Goal: Task Accomplishment & Management: Complete application form

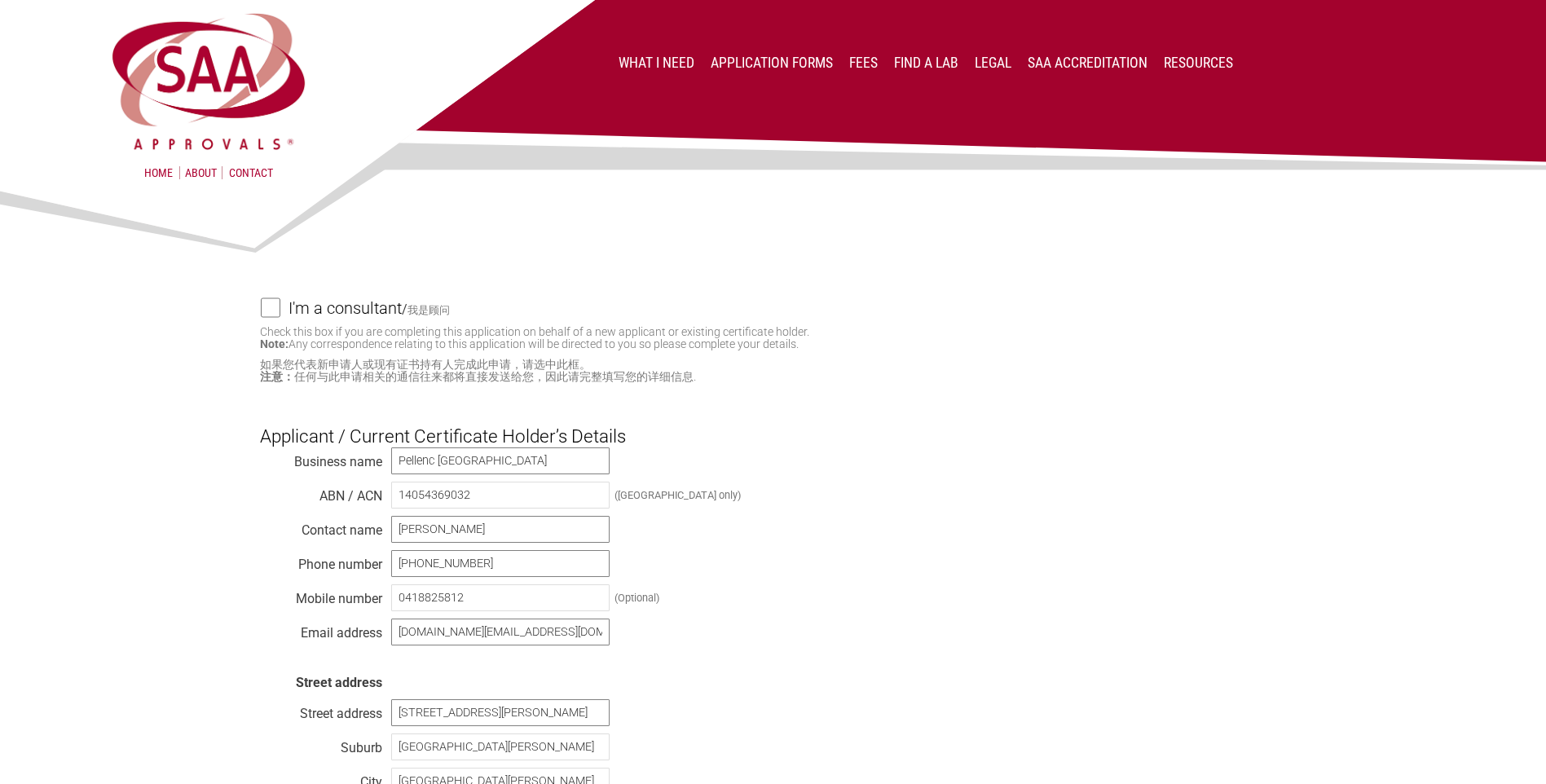
select select "[GEOGRAPHIC_DATA]"
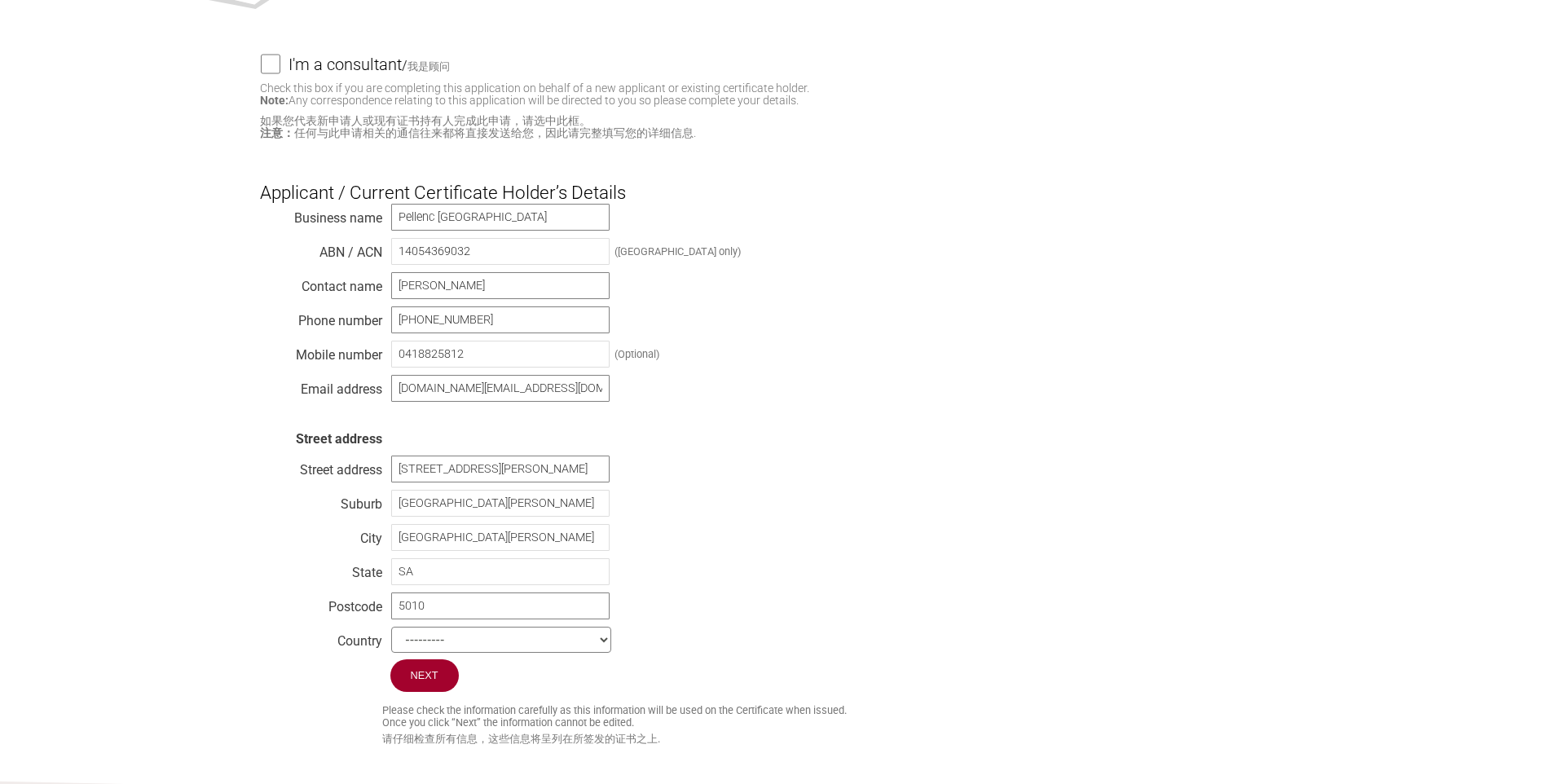
scroll to position [326, 0]
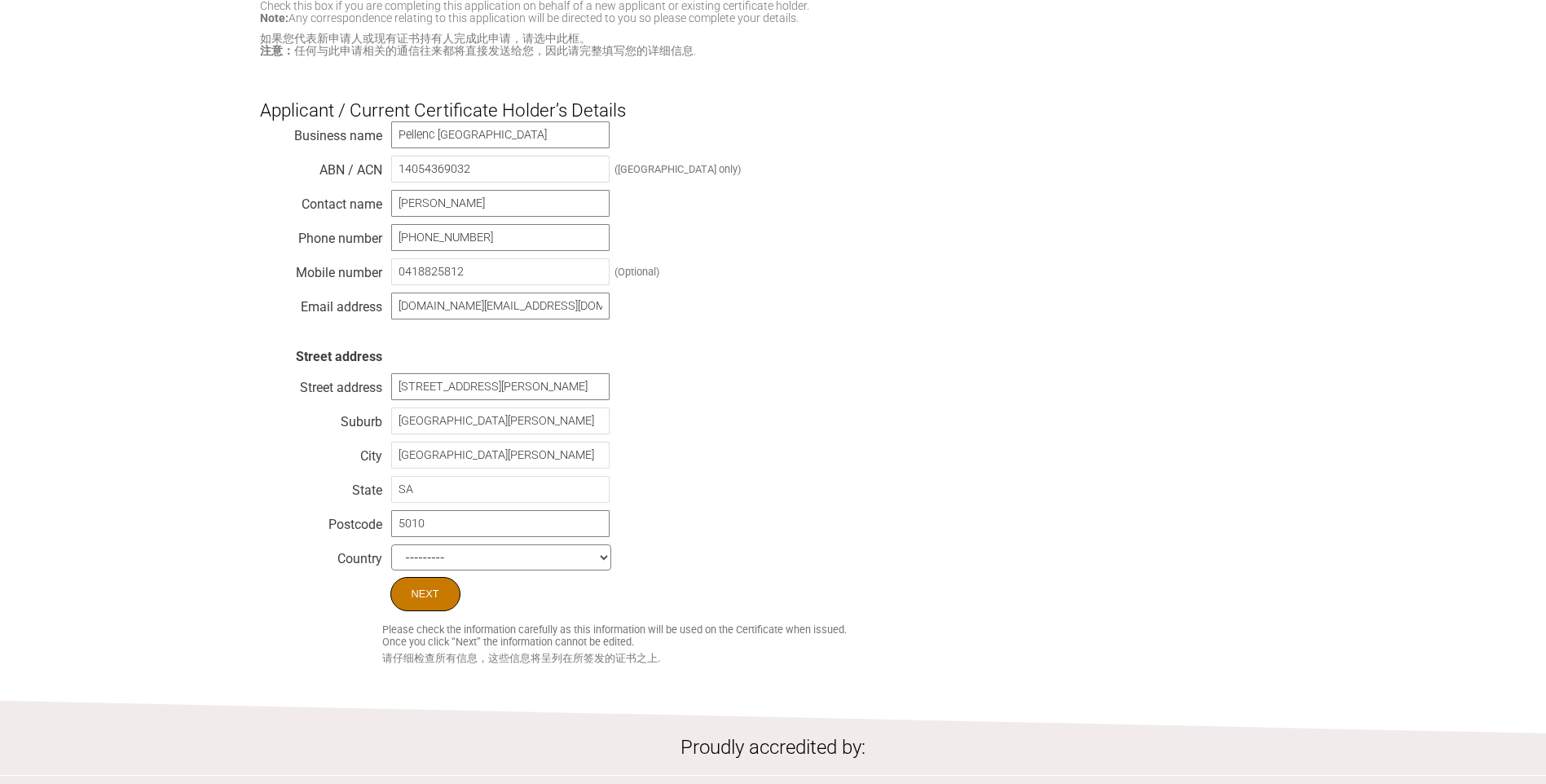
click at [428, 607] on input "Next" at bounding box center [425, 594] width 70 height 34
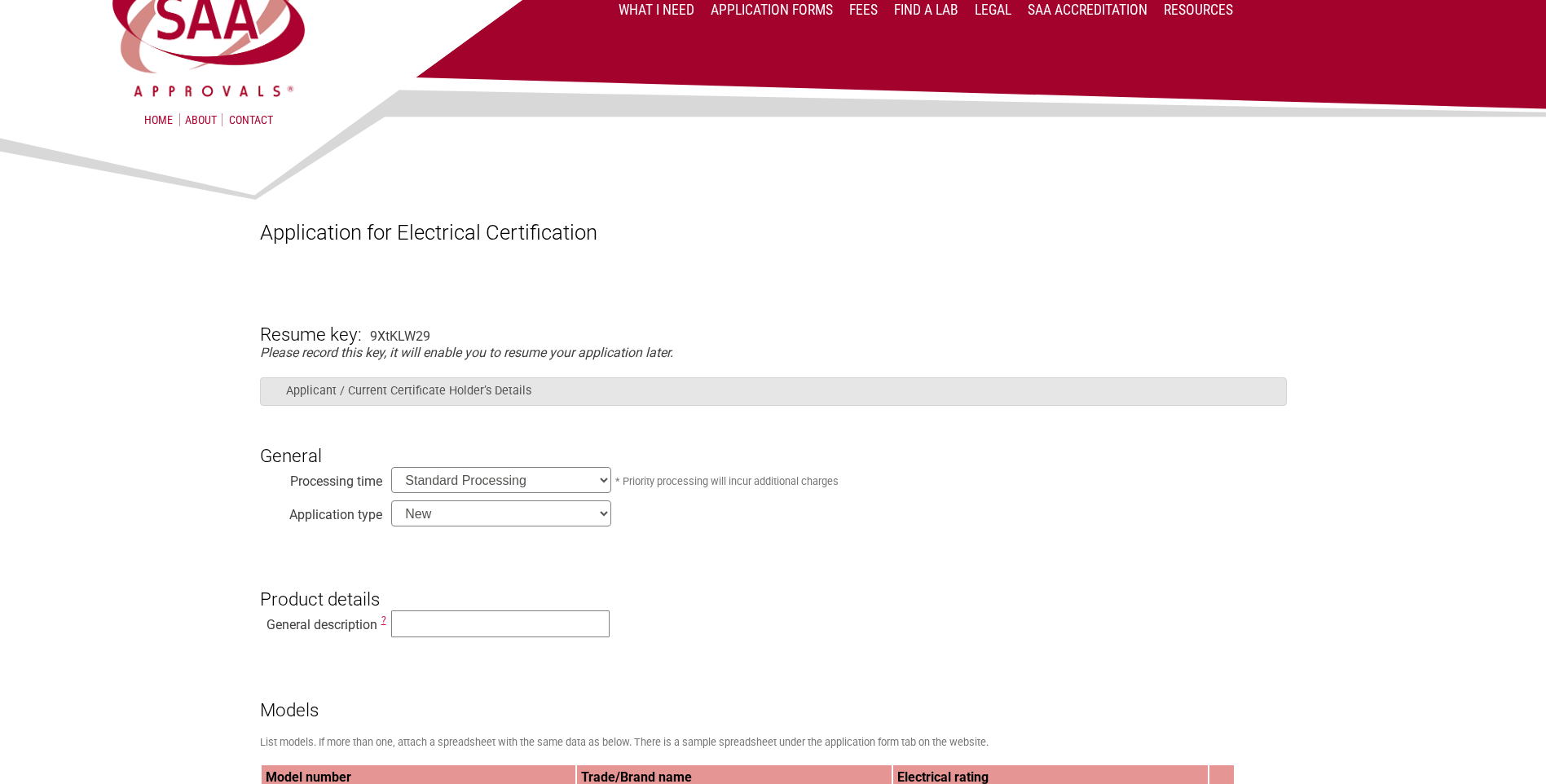
scroll to position [82, 0]
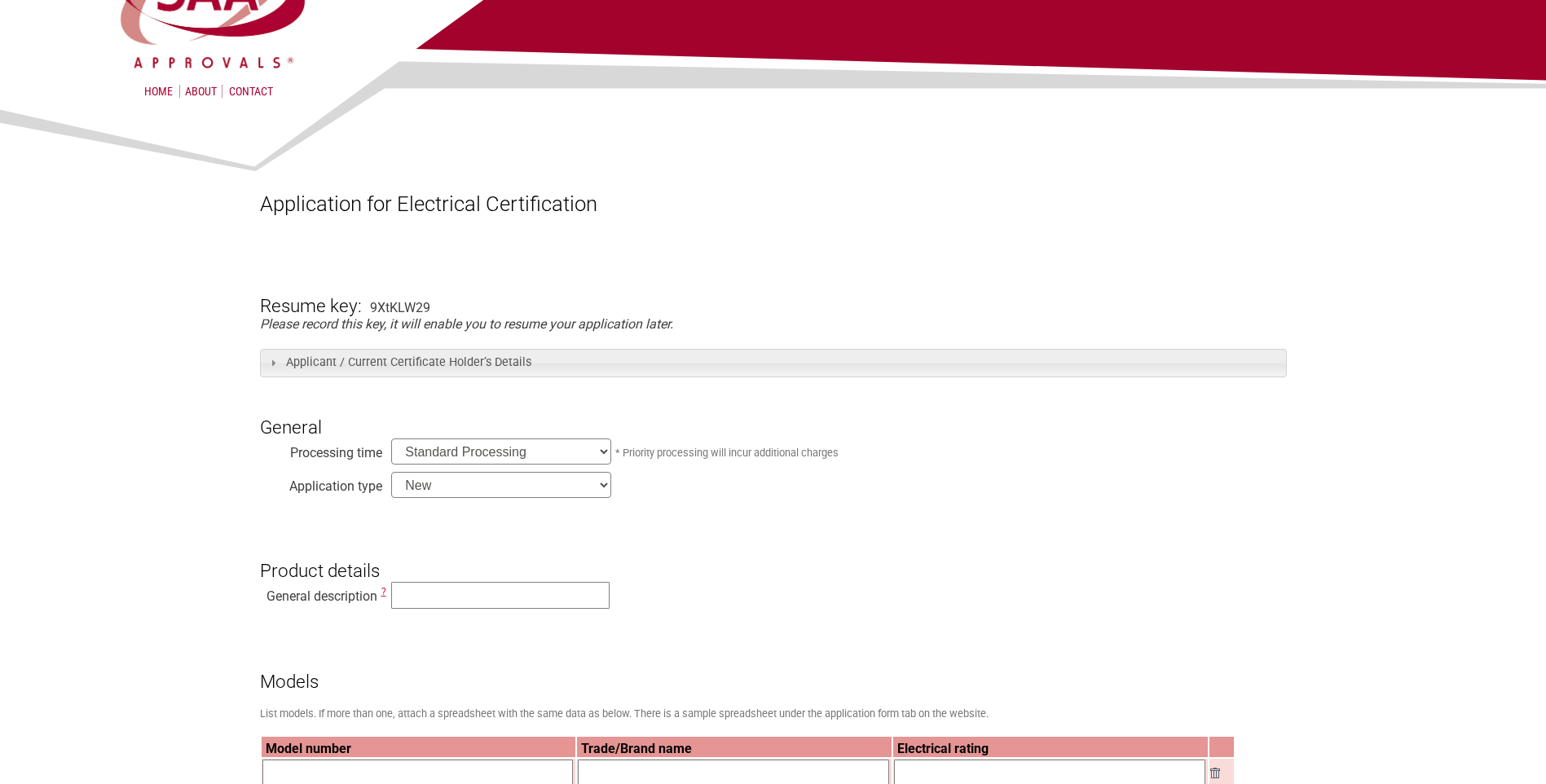
click at [603, 485] on select "New Modification Renewal Co-licence" at bounding box center [501, 485] width 220 height 26
select select "Renewal"
click at [391, 474] on select "New Modification Renewal Co-licence" at bounding box center [501, 485] width 220 height 26
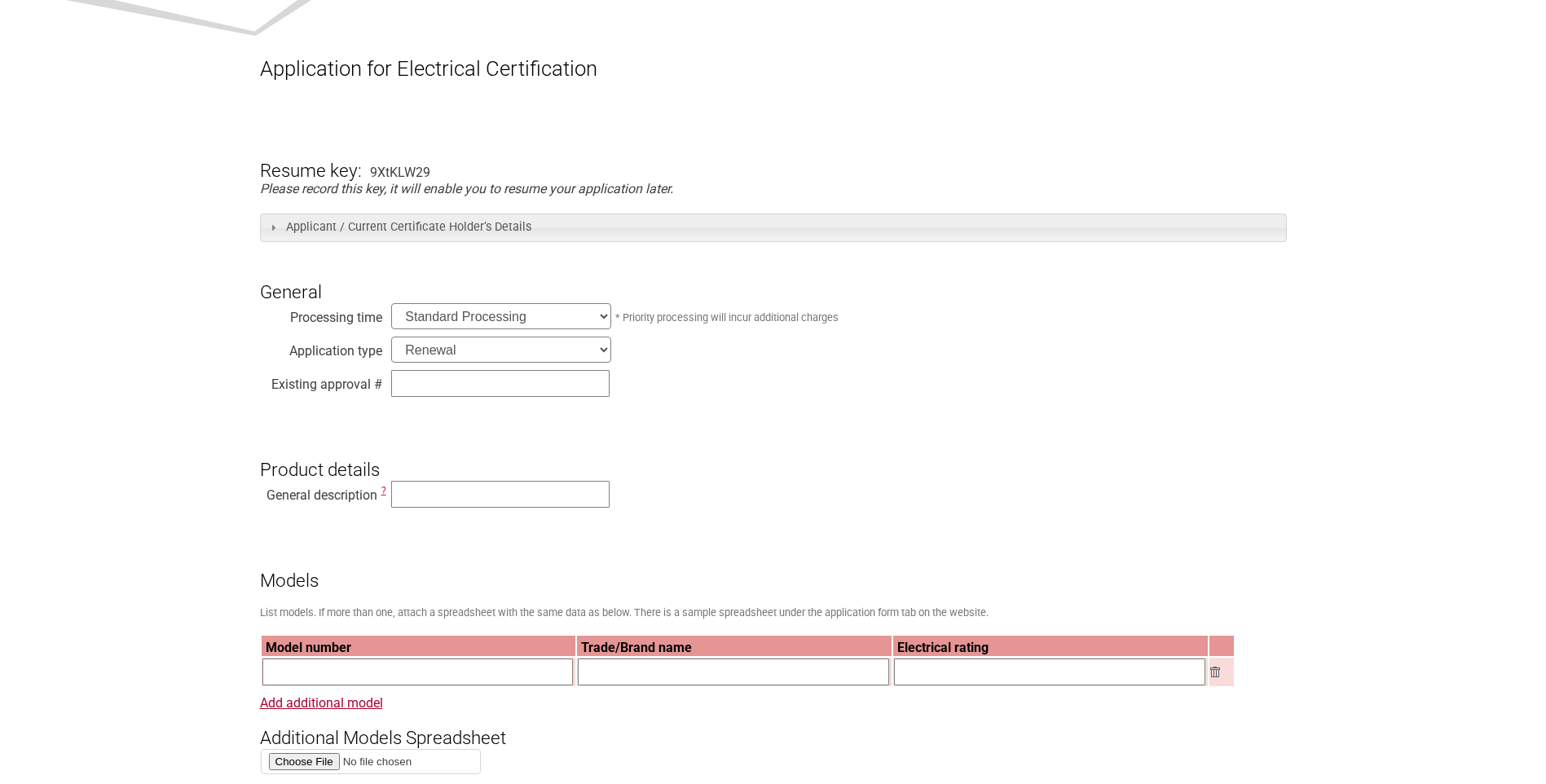
scroll to position [326, 0]
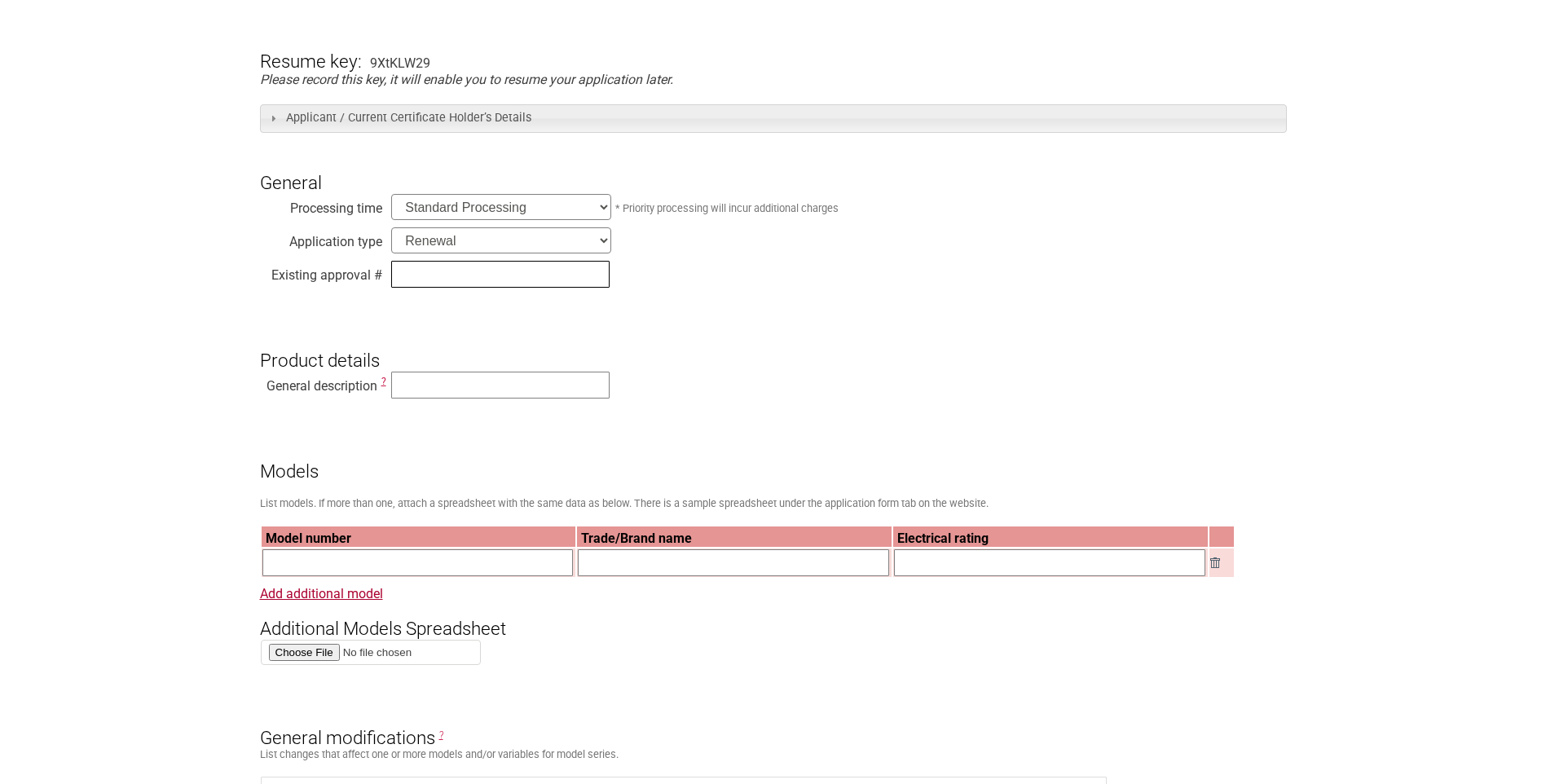
click at [491, 280] on input "text" at bounding box center [500, 274] width 218 height 27
click at [429, 385] on input "text" at bounding box center [500, 385] width 218 height 27
type input "Battery Charger"
click at [416, 272] on input "text" at bounding box center [500, 274] width 218 height 27
type input "201995"
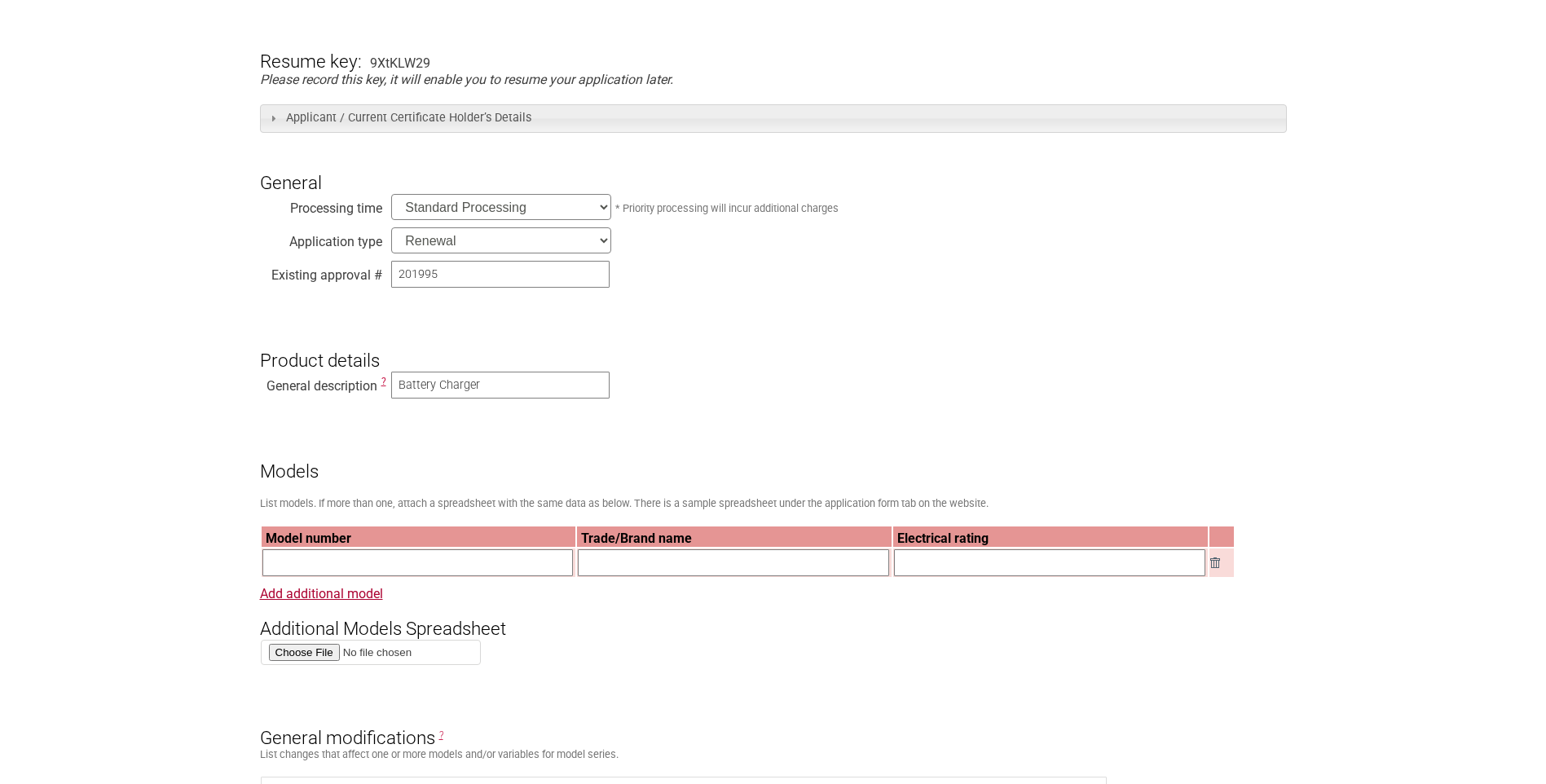
click at [495, 569] on input "text" at bounding box center [418, 563] width 311 height 27
type input "CB5004HV"
type input "Hi"
click at [909, 564] on input "text" at bounding box center [1049, 563] width 311 height 27
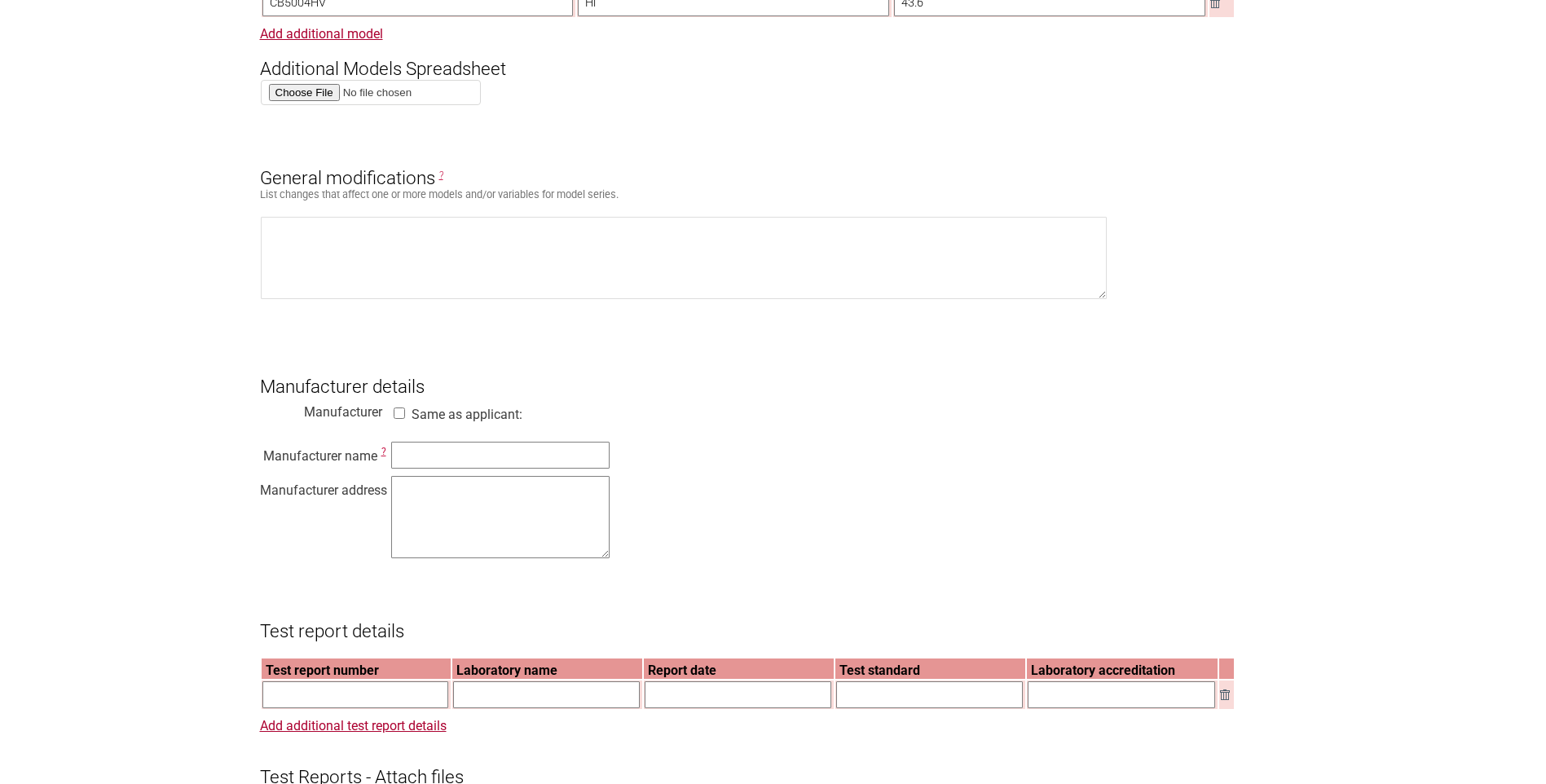
scroll to position [896, 0]
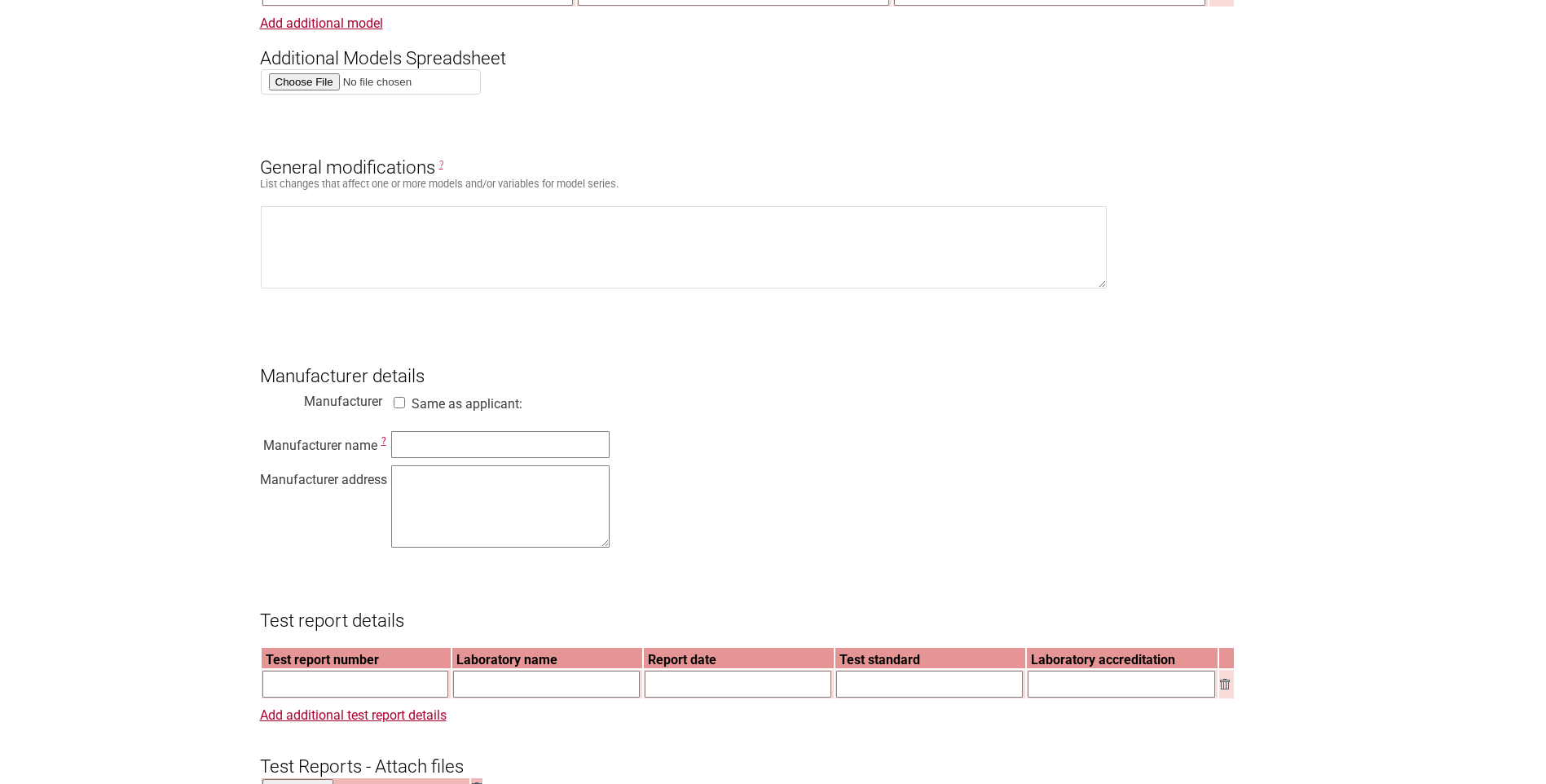
type input "43.6"
click at [399, 408] on input "Same as applicant:" at bounding box center [399, 402] width 16 height 11
checkbox input "true"
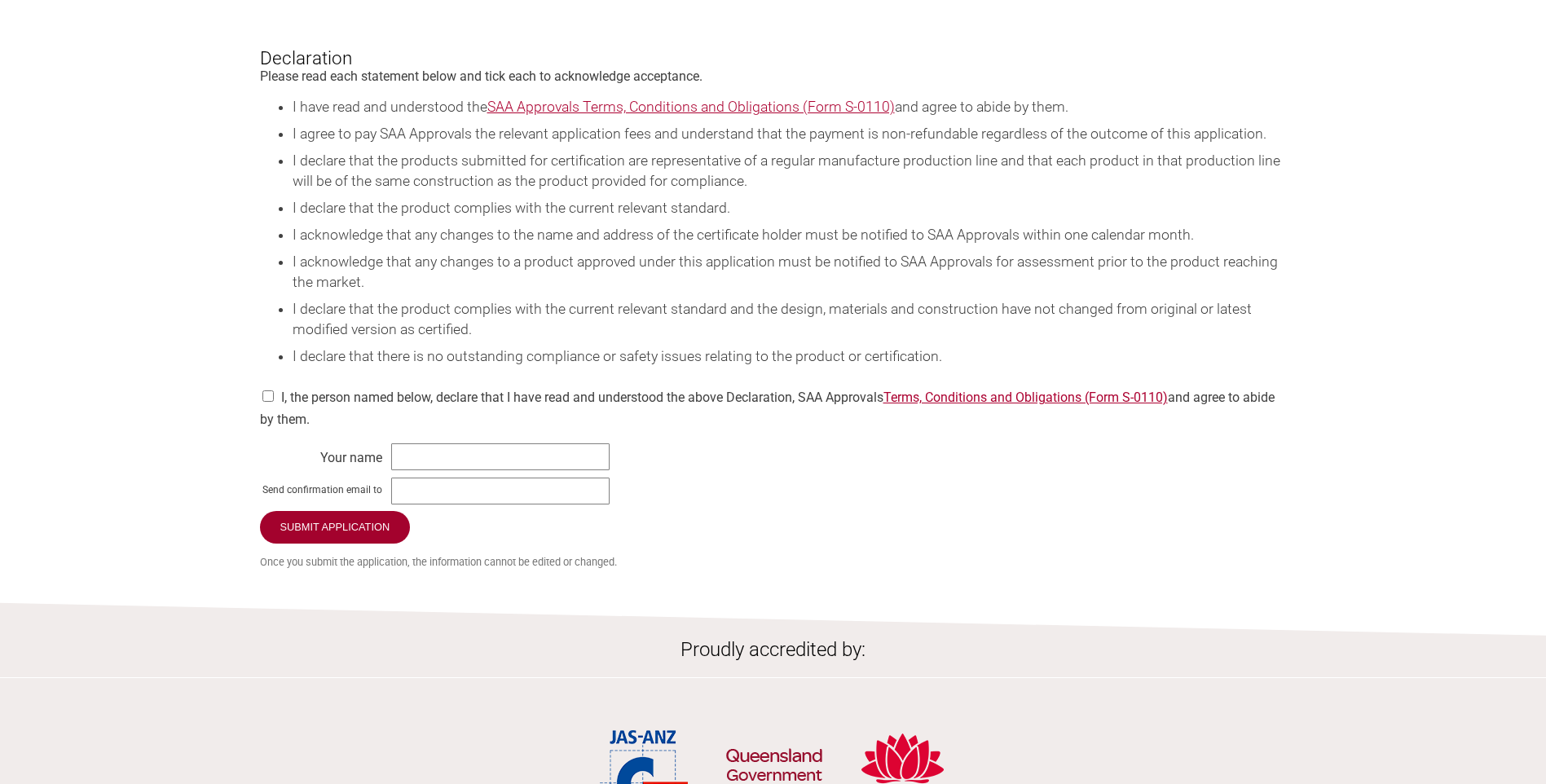
scroll to position [2119, 0]
